Goal: Task Accomplishment & Management: Use online tool/utility

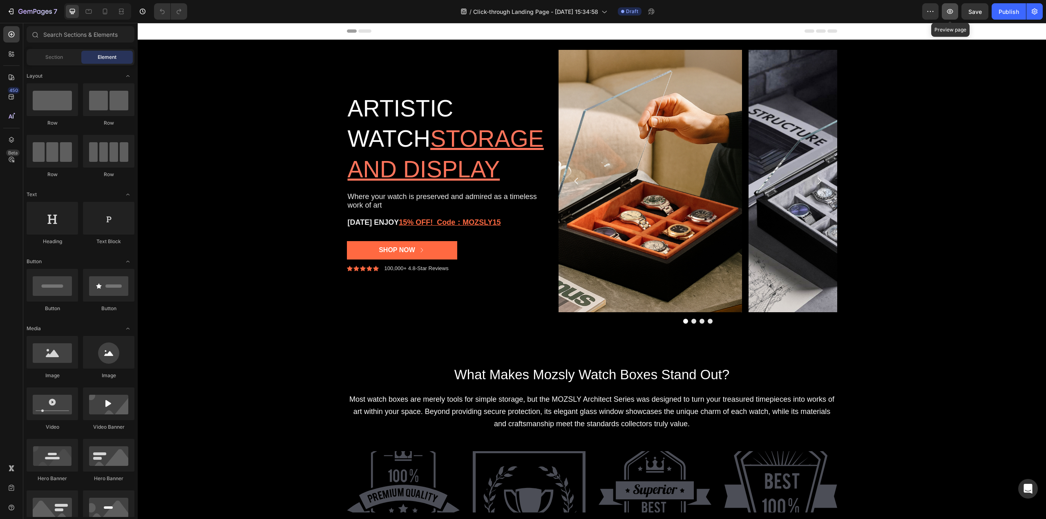
click at [950, 9] on icon "button" at bounding box center [950, 11] width 6 height 5
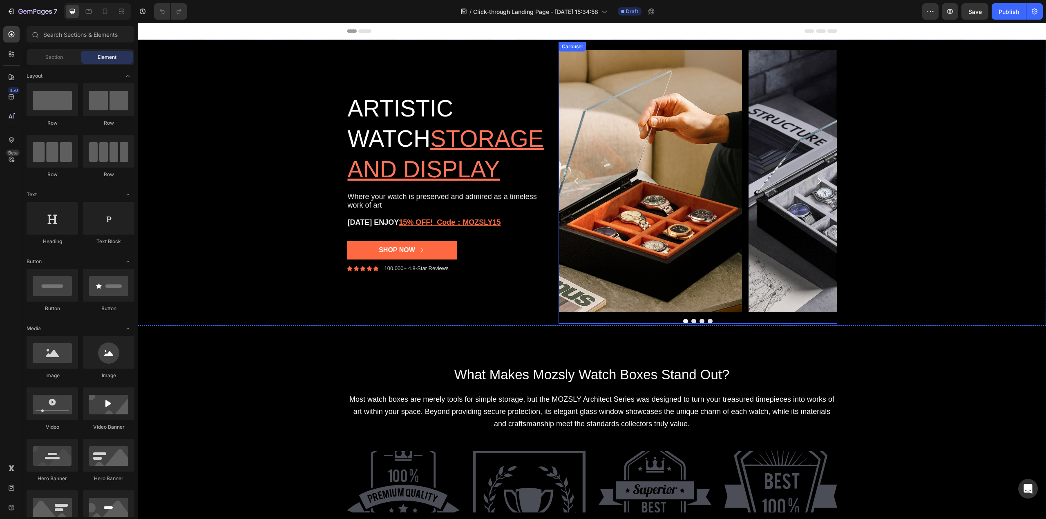
click at [816, 182] on icon "Carousel Next Arrow" at bounding box center [819, 181] width 10 height 10
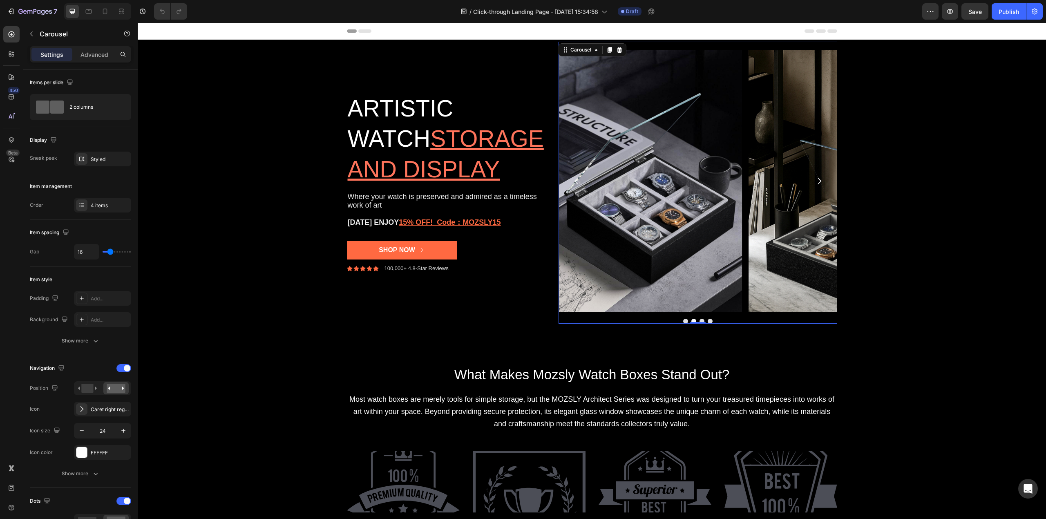
click at [816, 182] on icon "Carousel Next Arrow" at bounding box center [819, 181] width 10 height 10
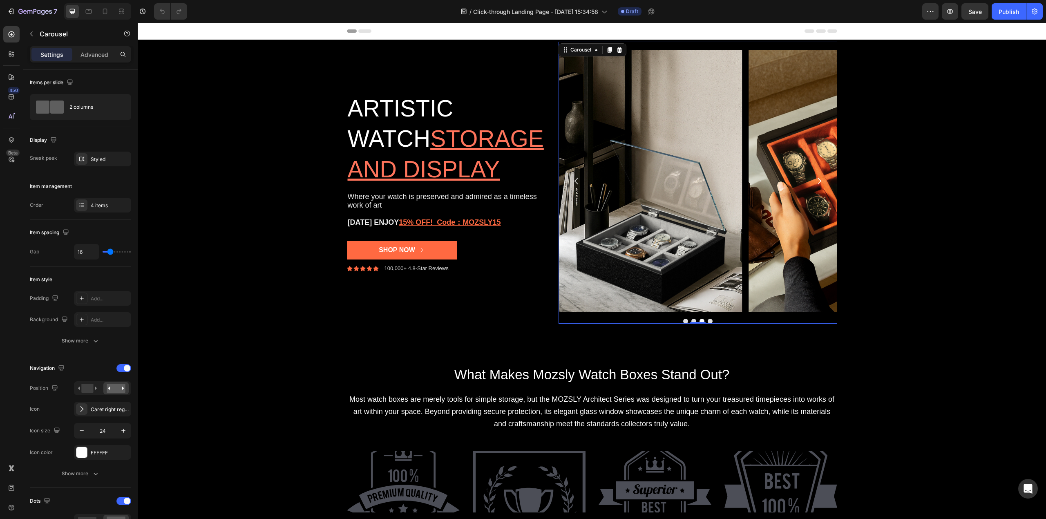
click at [816, 182] on icon "Carousel Next Arrow" at bounding box center [819, 181] width 10 height 10
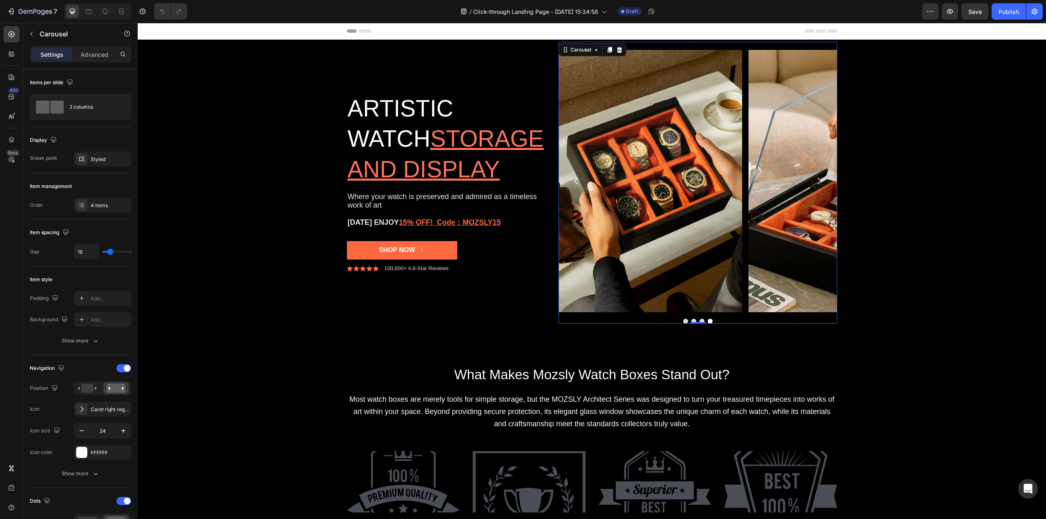
click at [571, 178] on icon "Carousel Back Arrow" at bounding box center [576, 181] width 10 height 10
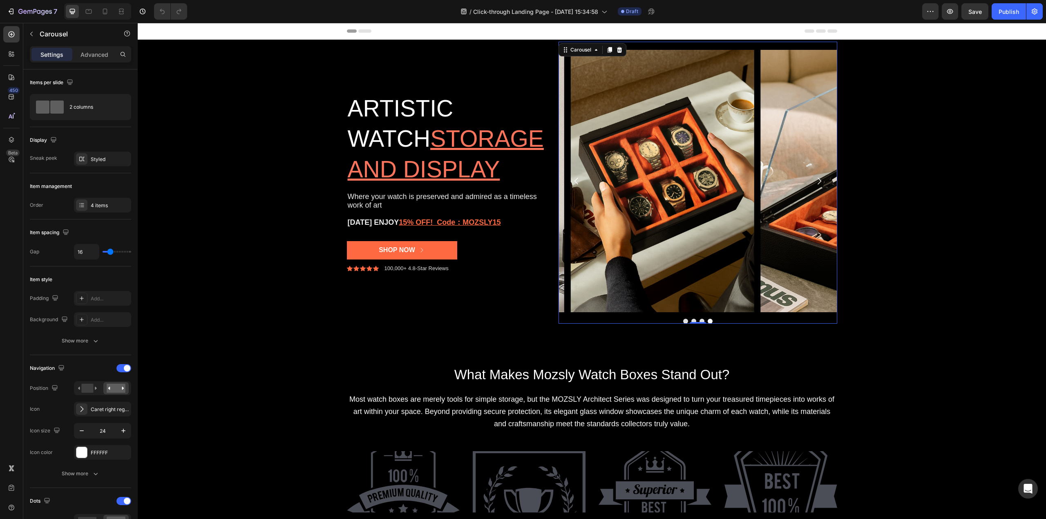
click at [572, 178] on icon "Carousel Back Arrow" at bounding box center [576, 181] width 10 height 10
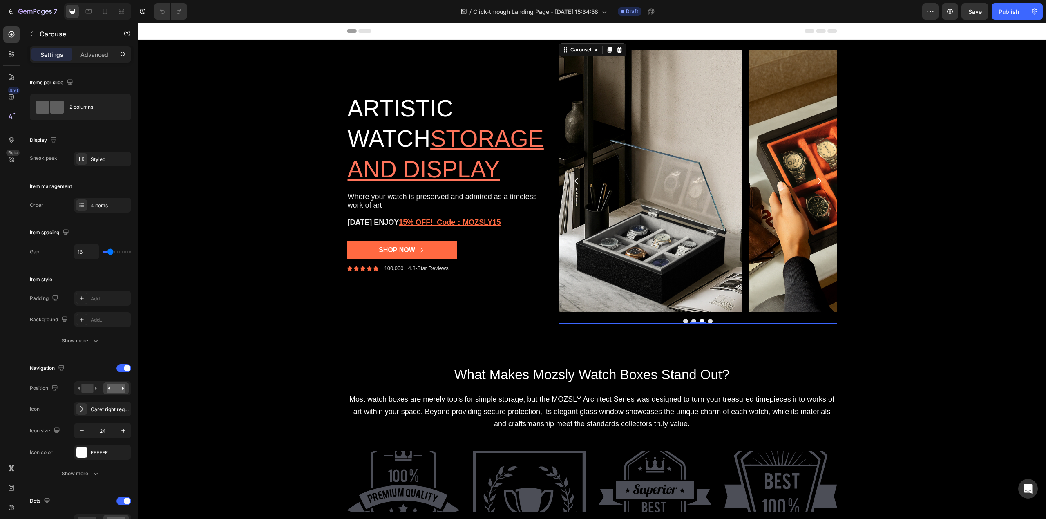
click at [572, 178] on icon "Carousel Back Arrow" at bounding box center [576, 181] width 10 height 10
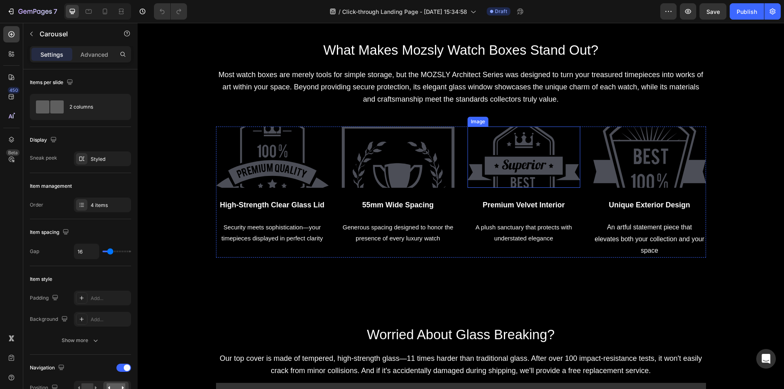
scroll to position [368, 0]
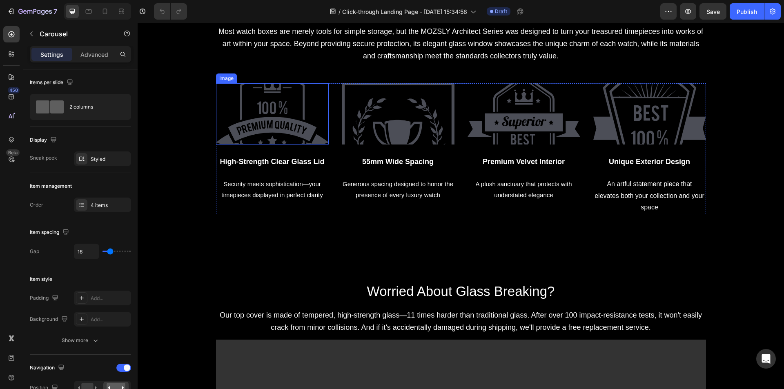
click at [274, 117] on img at bounding box center [272, 113] width 113 height 61
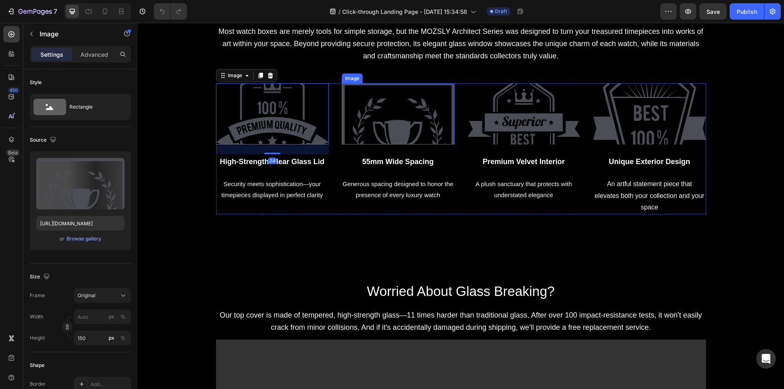
click at [367, 114] on img at bounding box center [398, 113] width 113 height 61
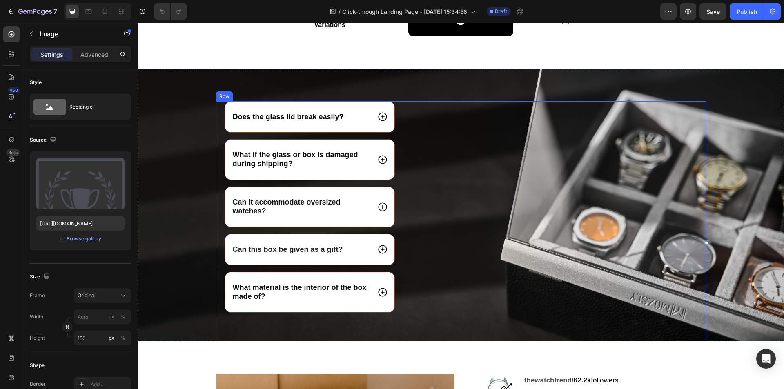
scroll to position [2062, 0]
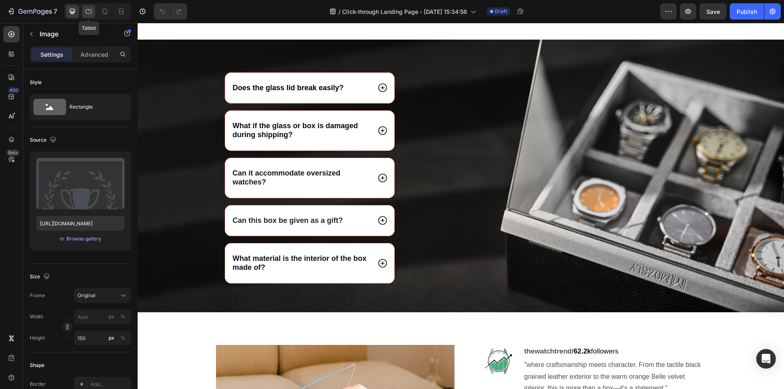
click at [90, 14] on icon at bounding box center [89, 11] width 8 height 8
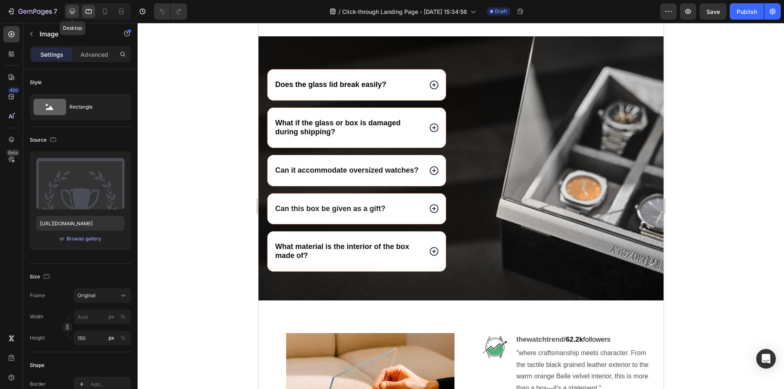
click at [76, 13] on icon at bounding box center [72, 11] width 8 height 8
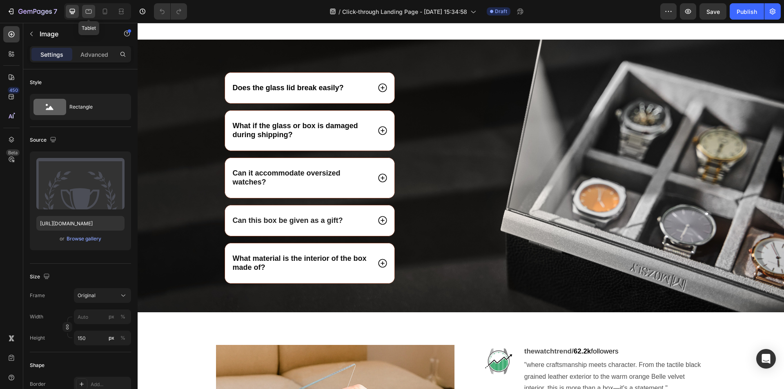
click at [85, 13] on icon at bounding box center [89, 11] width 8 height 8
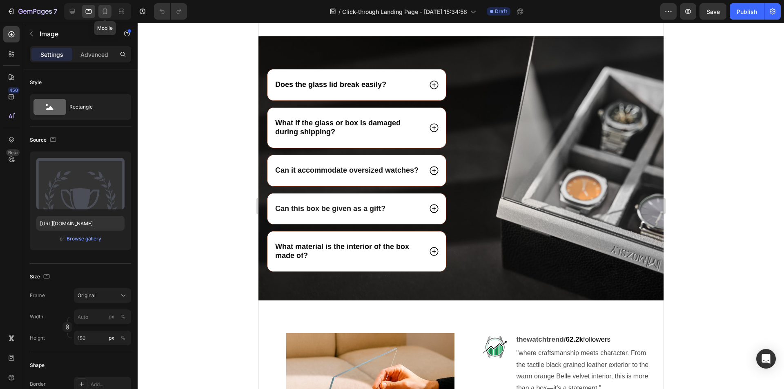
click at [109, 11] on icon at bounding box center [105, 11] width 8 height 8
type input "Auto"
type input "100"
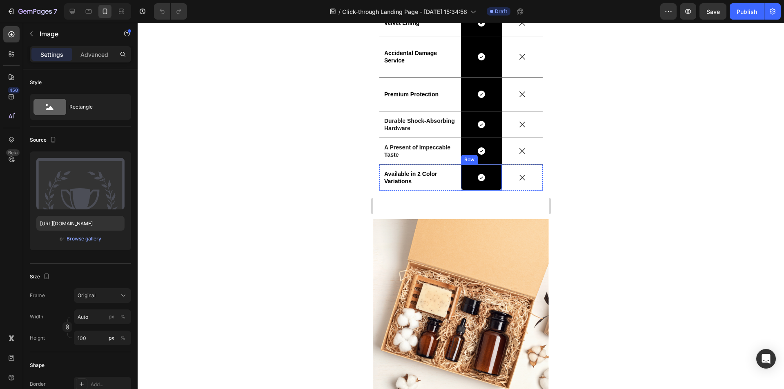
scroll to position [2021, 0]
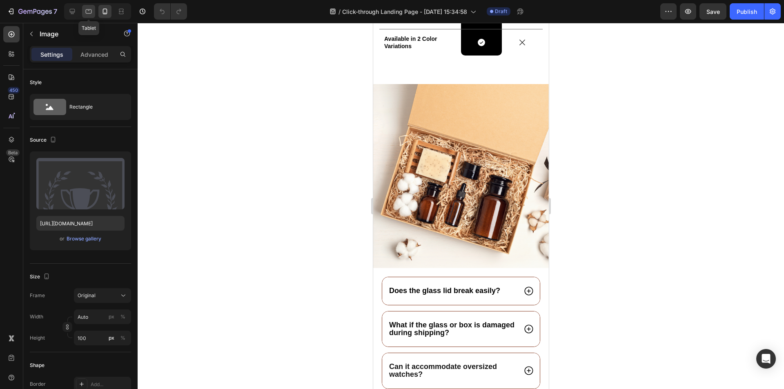
click at [90, 14] on icon at bounding box center [89, 11] width 8 height 8
type input "150"
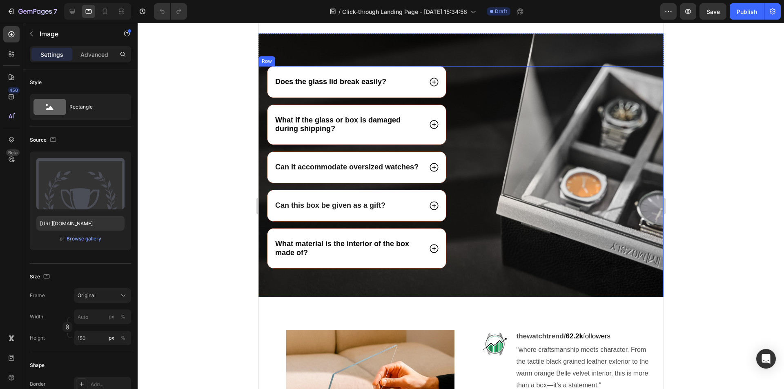
scroll to position [2047, 0]
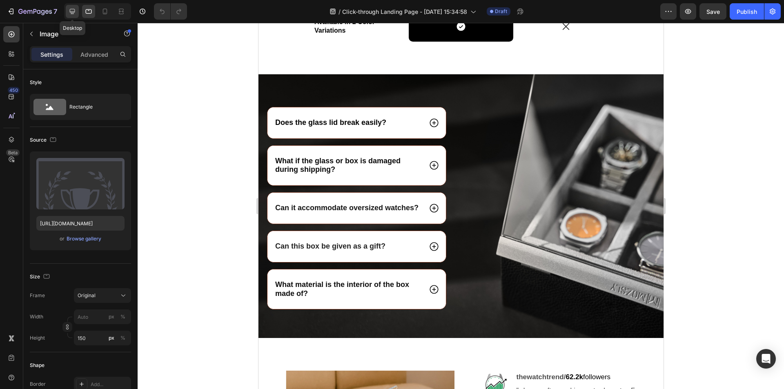
click at [72, 11] on icon at bounding box center [72, 11] width 8 height 8
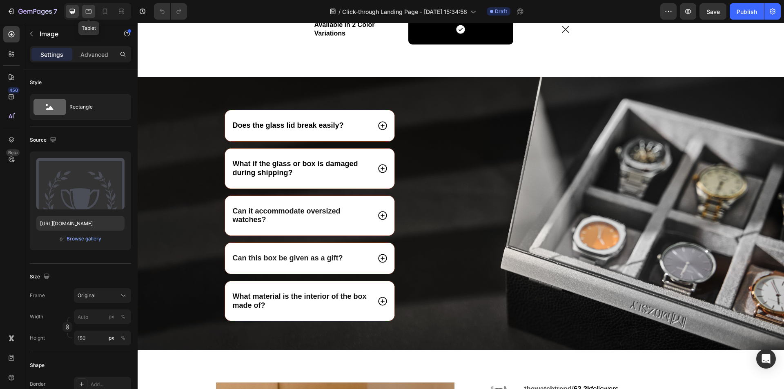
click at [85, 10] on icon at bounding box center [89, 11] width 8 height 8
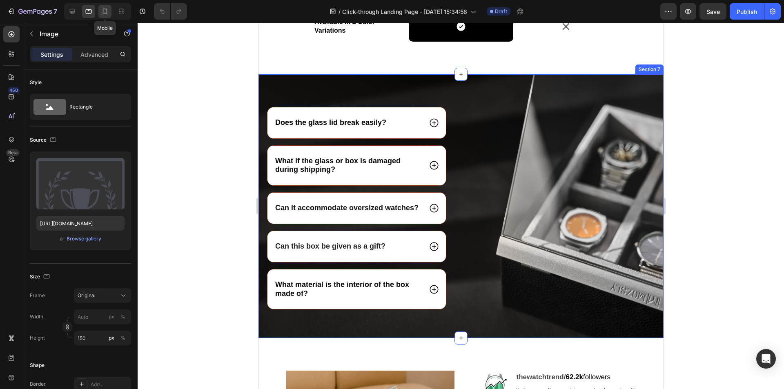
click at [104, 10] on icon at bounding box center [105, 11] width 8 height 8
type input "Auto"
type input "100"
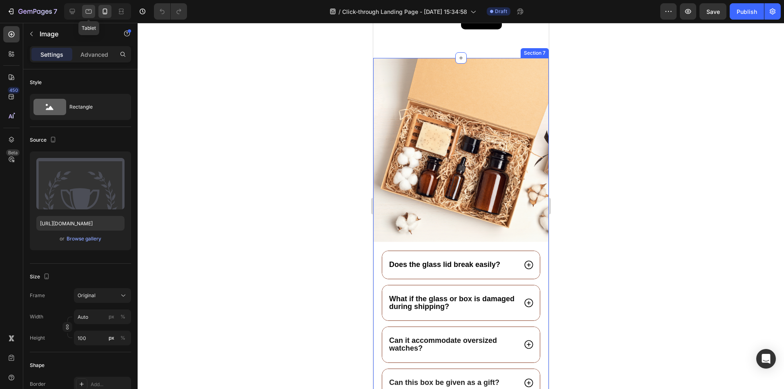
click at [86, 12] on icon at bounding box center [89, 11] width 6 height 4
type input "150"
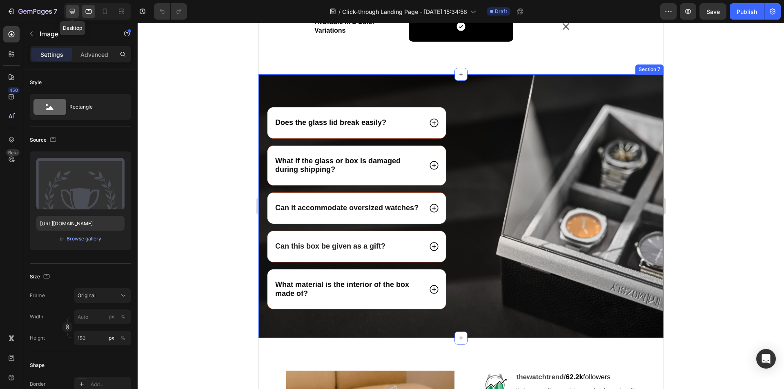
click at [73, 14] on icon at bounding box center [72, 11] width 5 height 5
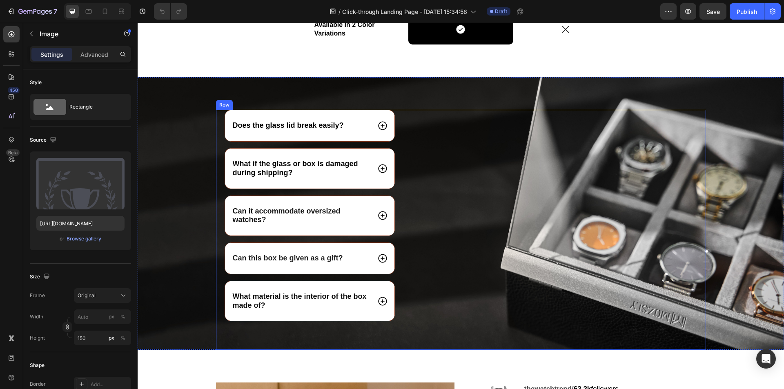
click at [489, 219] on div "Image" at bounding box center [566, 230] width 279 height 240
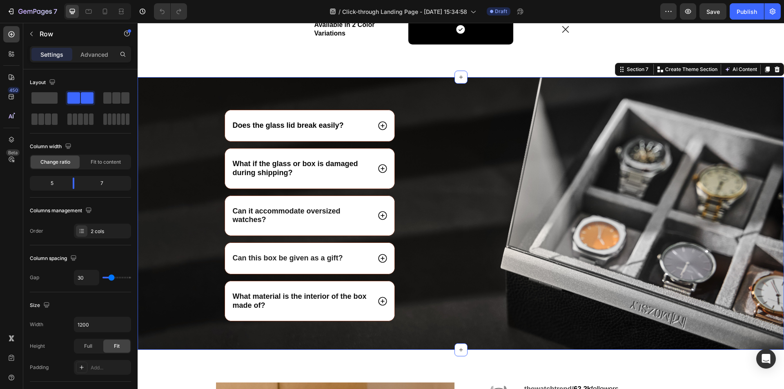
click at [442, 98] on div "Does the glass lid break easily? What if the glass or box is damaged during shi…" at bounding box center [461, 213] width 647 height 273
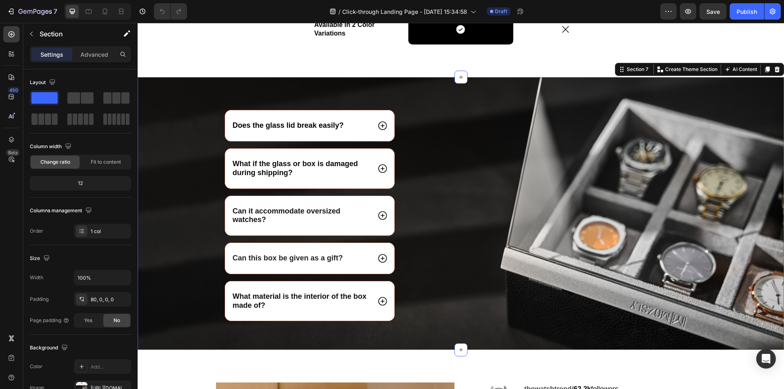
click at [178, 186] on div "Does the glass lid break easily? What if the glass or box is damaged during shi…" at bounding box center [461, 230] width 647 height 240
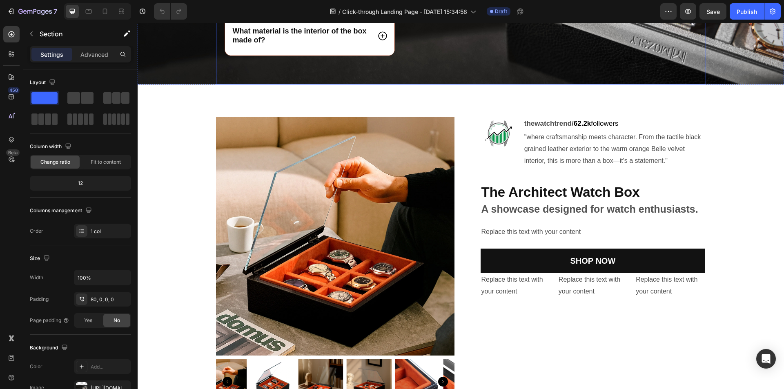
scroll to position [2390, 0]
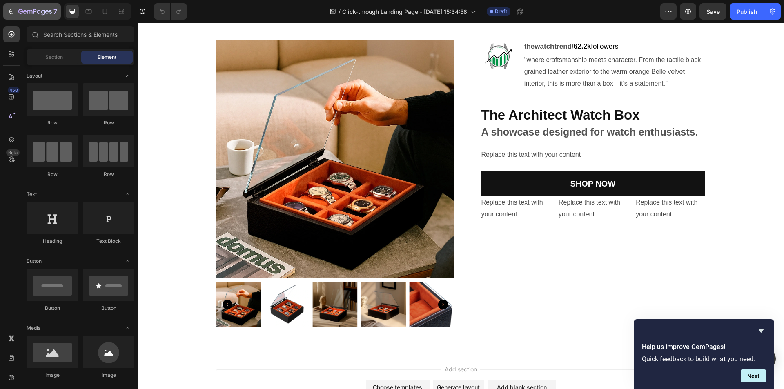
click at [8, 12] on icon "button" at bounding box center [11, 11] width 8 height 8
